Goal: Task Accomplishment & Management: Use online tool/utility

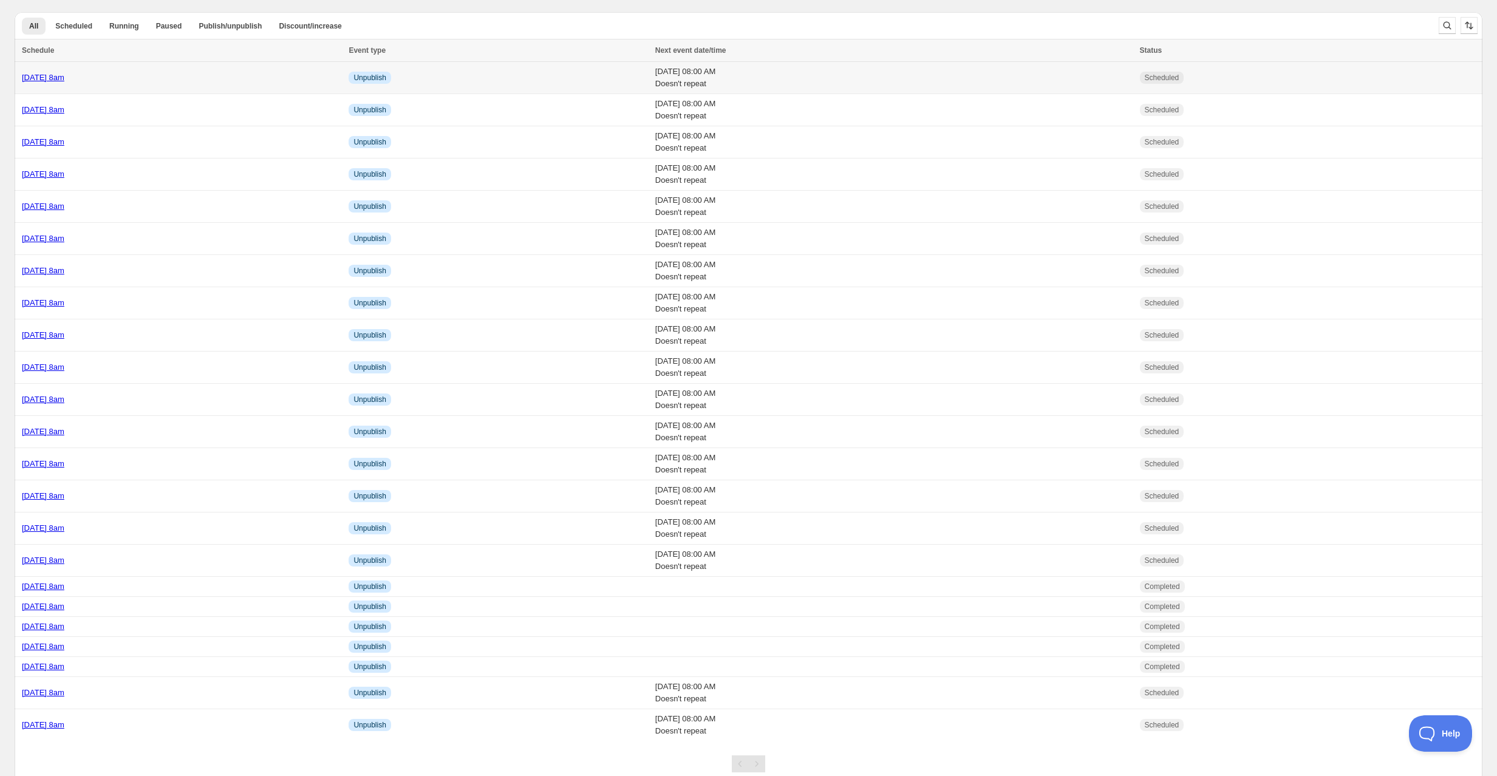
click at [179, 81] on div "Thursday 25th September @ 8am" at bounding box center [181, 78] width 319 height 12
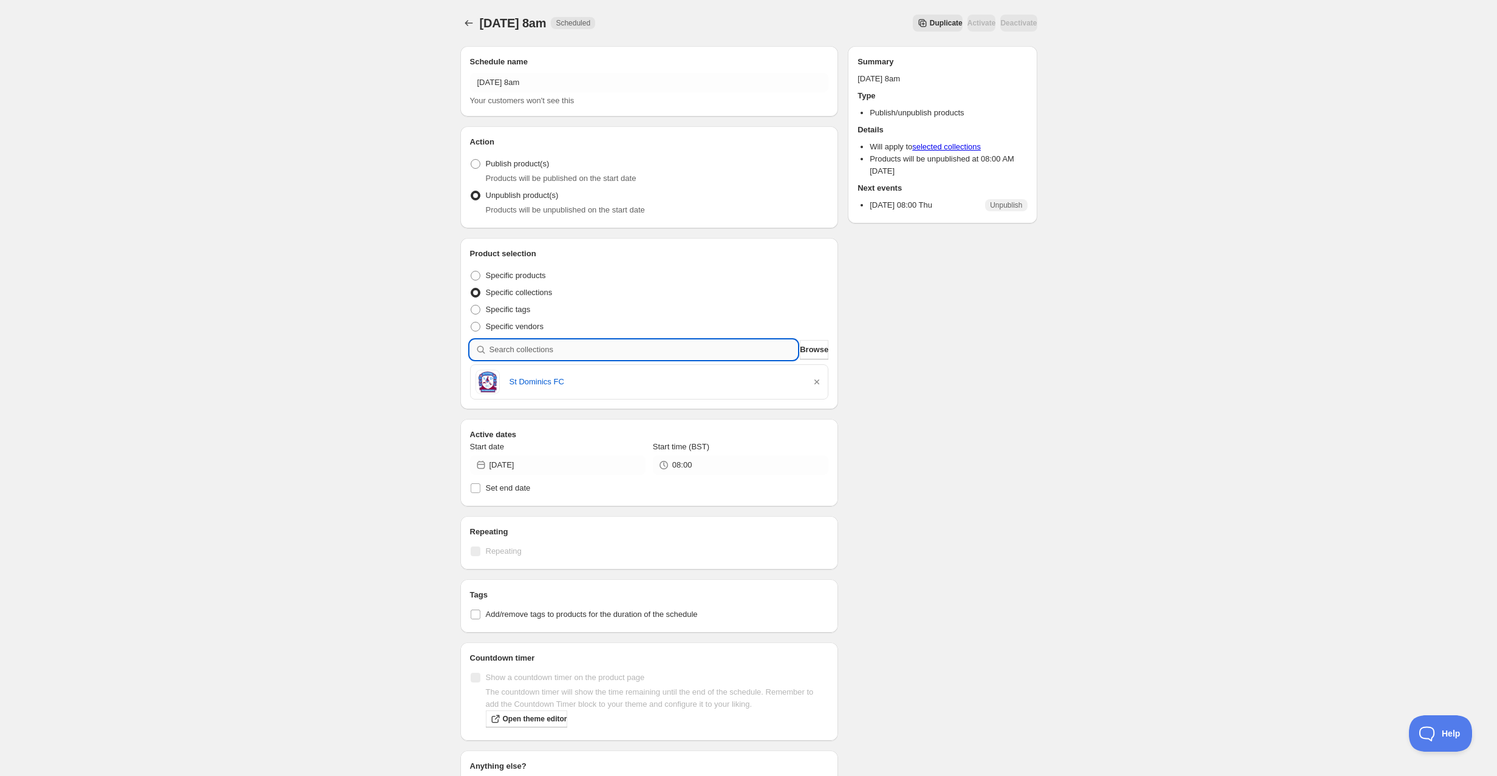
click at [527, 346] on input "search" at bounding box center [643, 349] width 309 height 19
type input "a"
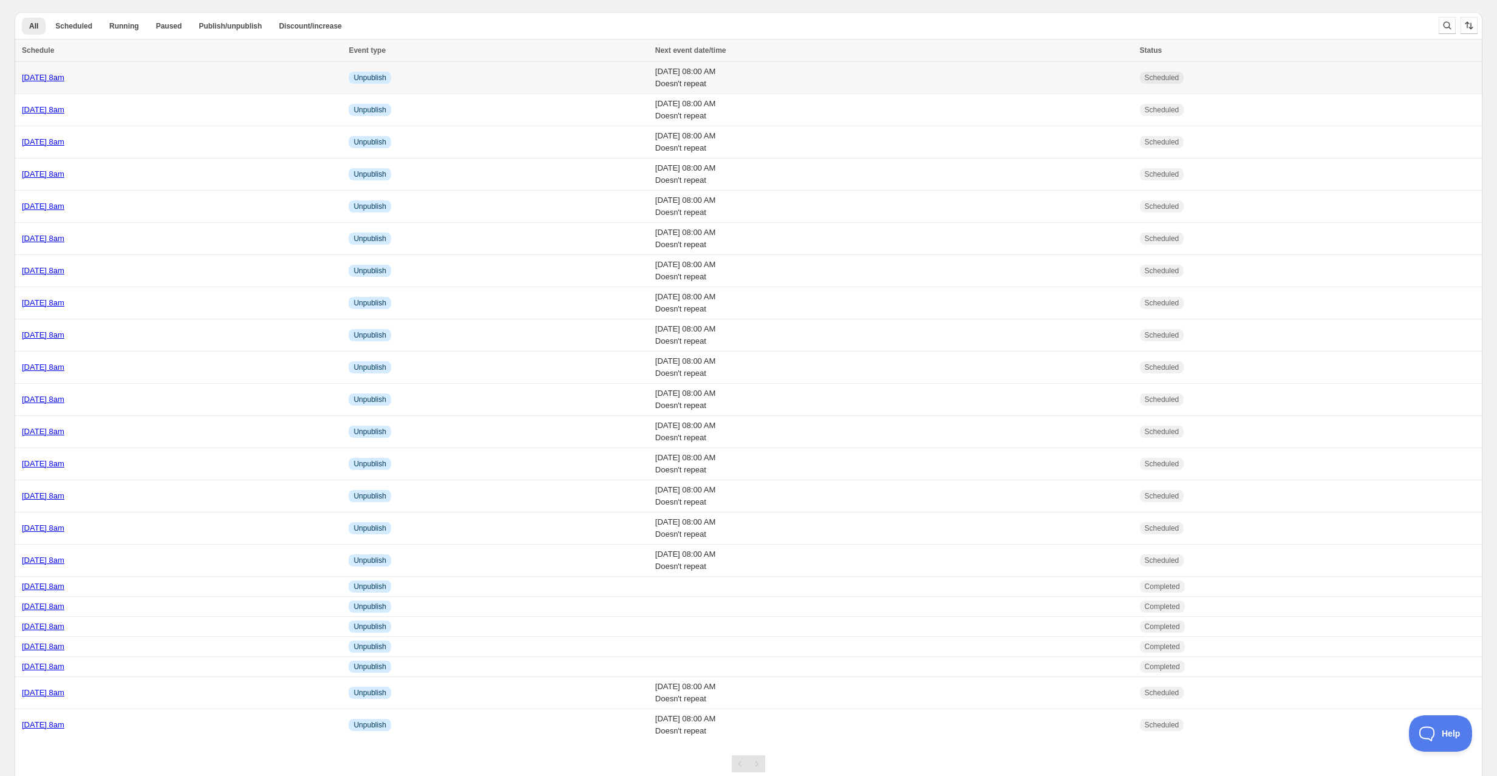
click at [243, 73] on div "[DATE] 8am" at bounding box center [181, 78] width 319 height 12
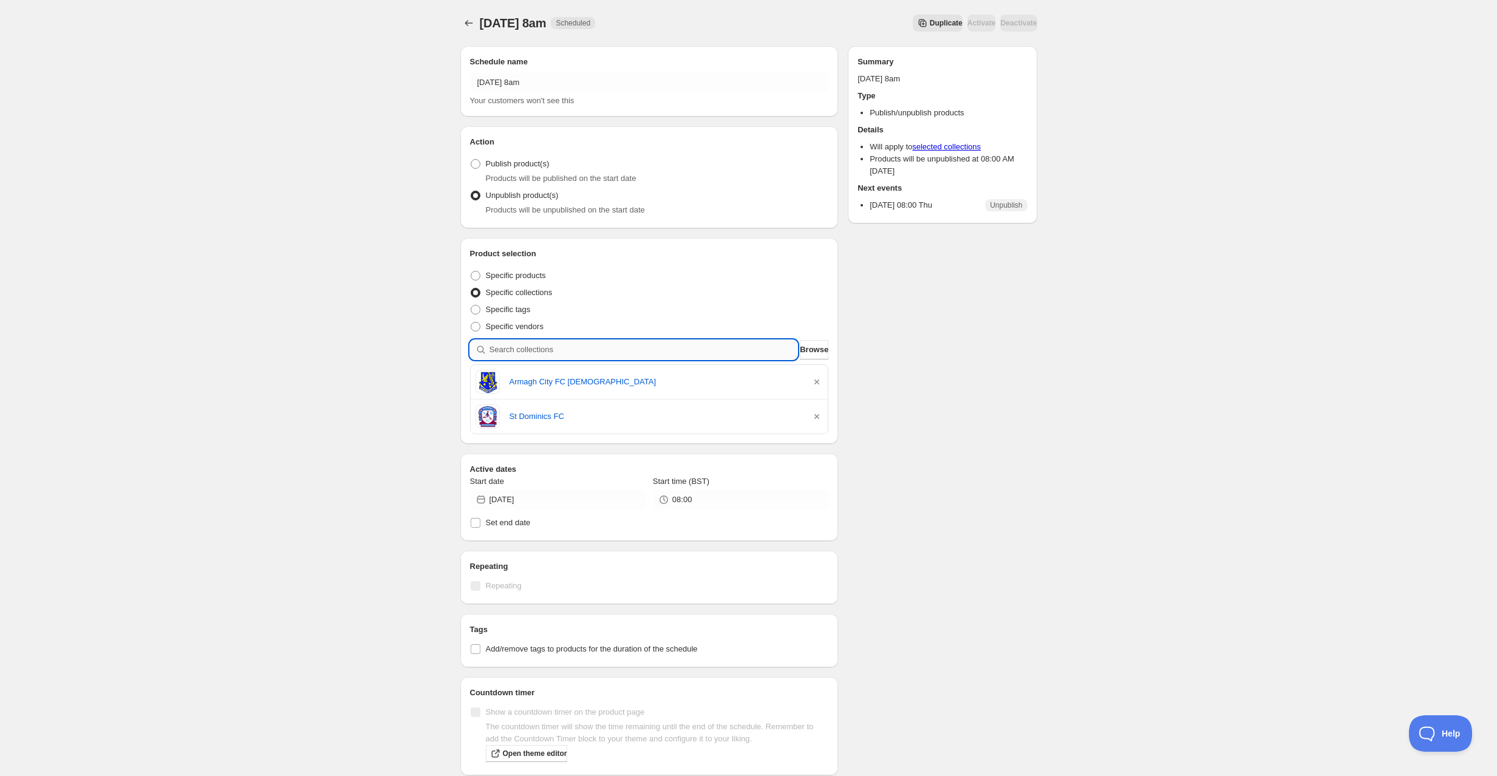
click at [549, 346] on input "search" at bounding box center [643, 349] width 309 height 19
type input "s"
